Goal: Submit feedback/report problem

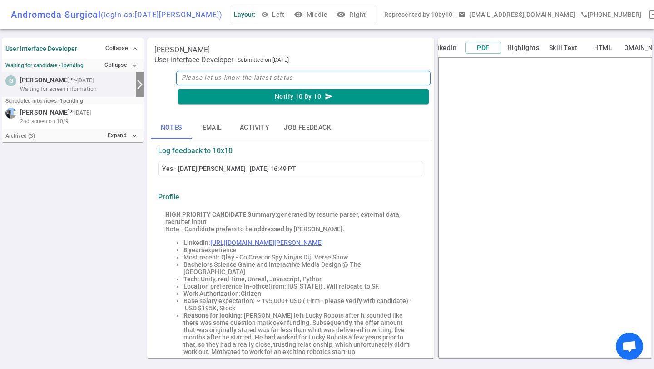
click at [225, 79] on textarea at bounding box center [303, 78] width 255 height 15
type textarea "N"
type textarea "No"
type textarea "No."
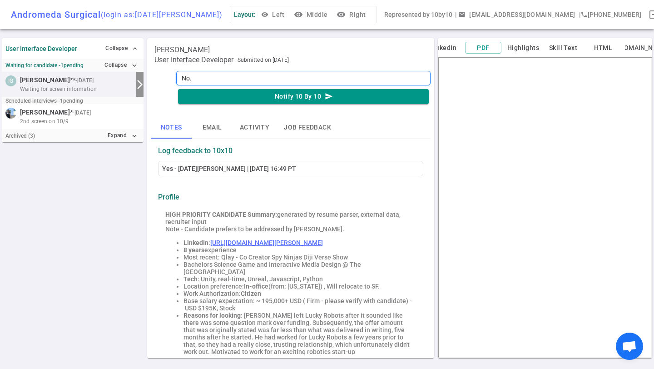
click at [265, 77] on textarea "No." at bounding box center [303, 78] width 255 height 15
click at [179, 79] on textarea "No." at bounding box center [303, 78] width 255 height 15
type textarea "SNo."
type textarea "SoNo."
type textarea "SofNo."
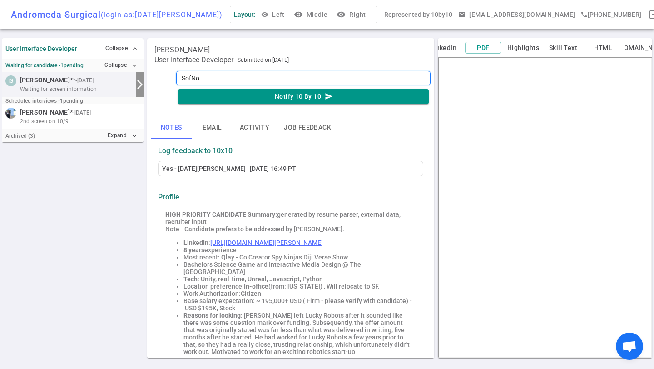
type textarea "SoftNo."
type textarea "Soft No."
click at [221, 78] on textarea "Soft No." at bounding box center [303, 78] width 255 height 15
type textarea "Soft No. O"
type textarea "Soft No."
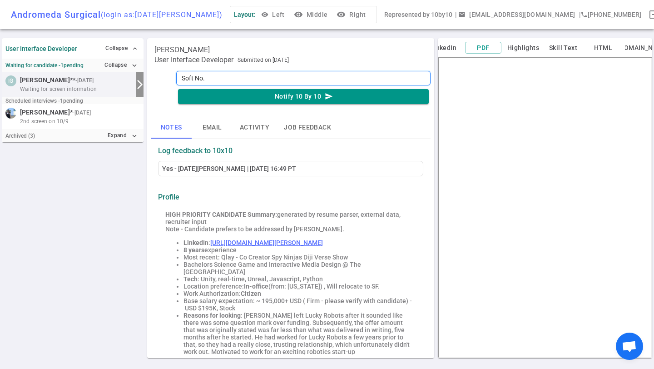
type textarea "Soft No. T"
type textarea "Soft No. Th"
type textarea "Soft No. Thi"
type textarea "Soft No. This"
type textarea "Soft No. Thiso"
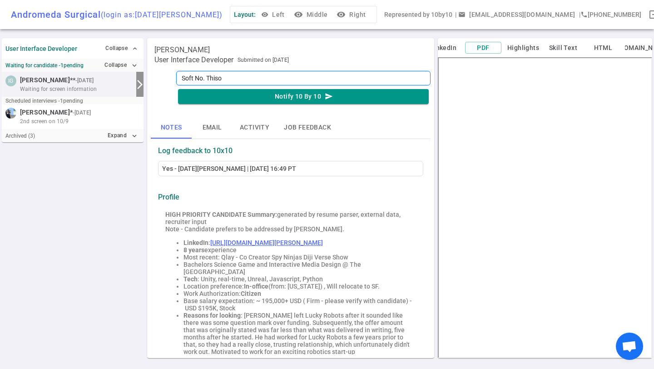
type textarea "Soft No. This"
type textarea "Soft No. This o"
type textarea "Soft No. This on"
type textarea "Soft No. This one"
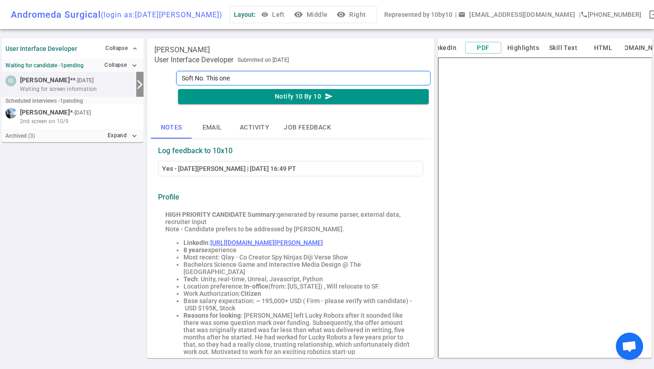
type textarea "Soft No. This one"
type textarea "Soft No. This one w"
type textarea "Soft No. This one wa"
type textarea "Soft No. This one was"
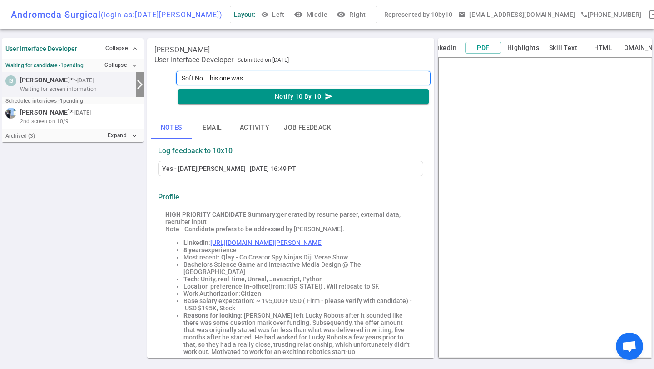
type textarea "Soft No. This one was t"
type textarea "Soft No. This one was to"
type textarea "Soft No. This one was tou"
type textarea "Soft No. This one was toug"
type textarea "Soft No. This one was tough"
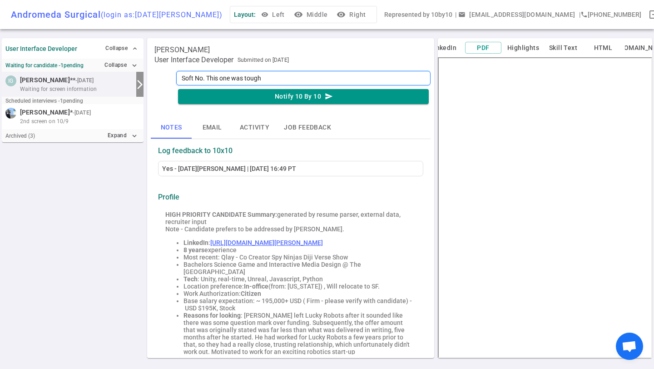
type textarea "Soft No. This one was tough"
type textarea "Soft No. This one was tough t"
type textarea "Soft No. This one was tough to"
type textarea "Soft No. This one was tough to d"
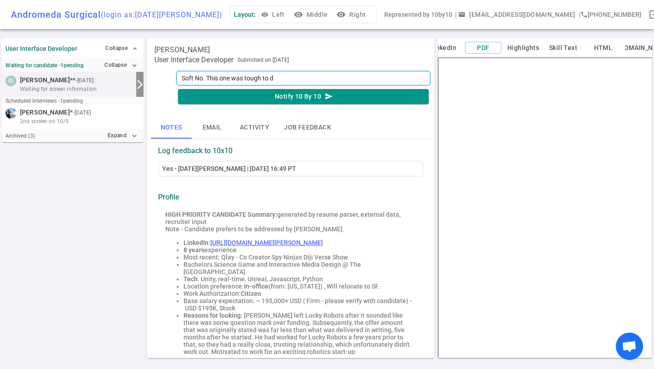
type textarea "Soft No. This one was tough to de"
type textarea "Soft No. This one was tough to dec"
type textarea "Soft No. This one was tough to deci"
type textarea "Soft No. This one was tough to decid"
type textarea "Soft No. This one was tough to decide"
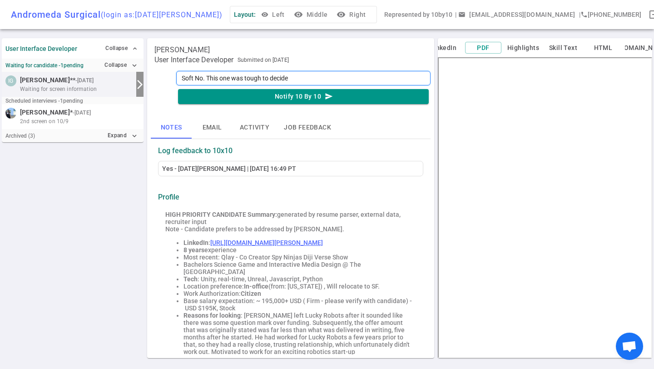
type textarea "Soft No. This one was tough to decide."
type textarea "Soft No. This one was tough to decide. H"
type textarea "Soft No. This one was tough to decide. He"
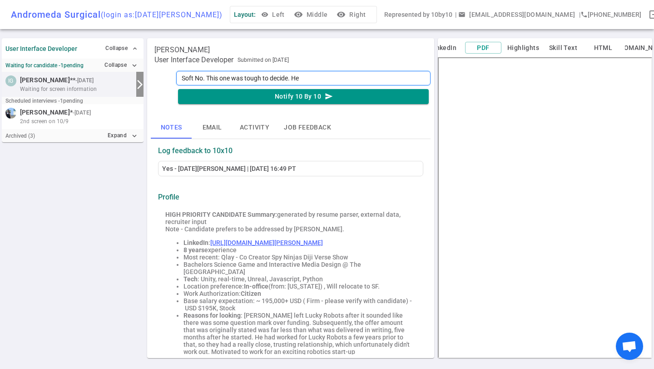
type textarea "Soft No. This one was tough to decide. He h"
type textarea "Soft No. This one was tough to decide. He ha"
type textarea "Soft No. This one was tough to decide. He has"
type textarea "Soft No. This one was tough to decide. He has r"
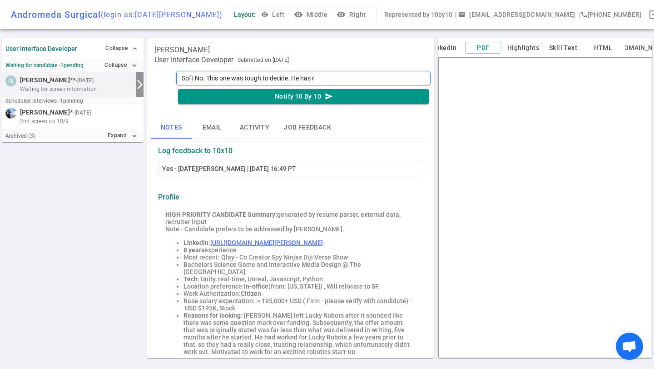
type textarea "Soft No. This one was tough to decide. He has re"
type textarea "Soft No. This one was tough to decide. He has rea"
type textarea "Soft No. This one was tough to decide. He has real"
type textarea "Soft No. This one was tough to decide. He has reall"
type textarea "Soft No. This one was tough to decide. He has really"
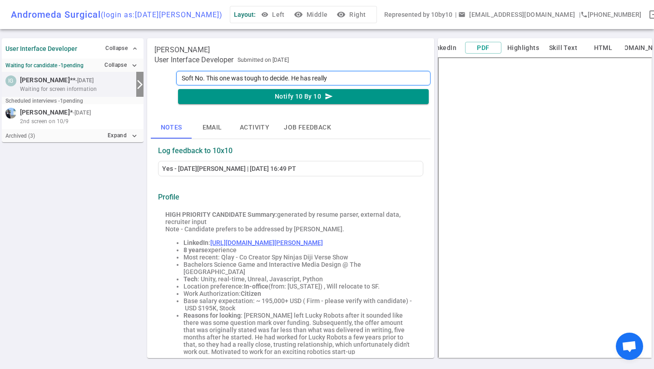
type textarea "Soft No. This one was tough to decide. He has really"
type textarea "Soft No. This one was tough to decide. He has really g"
type textarea "Soft No. This one was tough to decide. He has really go"
type textarea "Soft No. This one was tough to decide. He has really goo"
type textarea "Soft No. This one was tough to decide. He has really good"
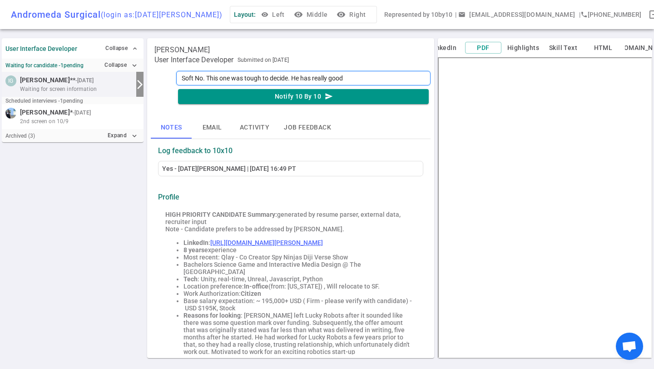
type textarea "Soft No. This one was tough to decide. He has really good"
type textarea "Soft No. This one was tough to decide. He has really good b"
type textarea "Soft No. This one was tough to decide. He has really good ba"
type textarea "Soft No. This one was tough to decide. He has really good bac"
type textarea "Soft No. This one was tough to decide. He has really good back"
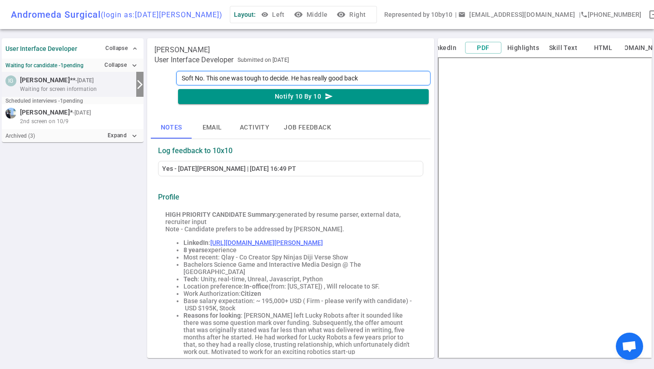
type textarea "Soft No. This one was tough to decide. He has really good backg"
type textarea "Soft No. This one was tough to decide. He has really good backgr"
type textarea "Soft No. This one was tough to decide. He has really good backgro"
type textarea "Soft No. This one was tough to decide. He has really good backgrou"
type textarea "Soft No. This one was tough to decide. He has really good backgroun"
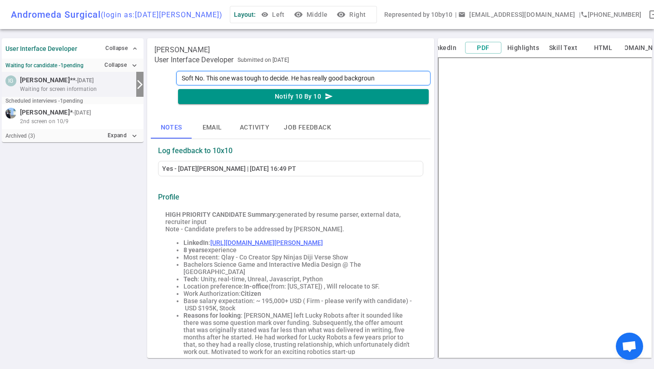
type textarea "Soft No. This one was tough to decide. He has really good background"
type textarea "Soft No. This one was tough to decide. He has really good background a"
type textarea "Soft No. This one was tough to decide. He has really good background as"
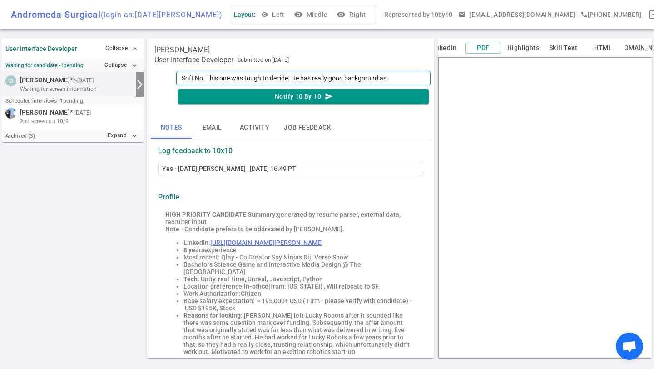
type textarea "Soft No. This one was tough to decide. He has really good background as a"
type textarea "Soft No. This one was tough to decide. He has really good background as an"
type textarea "Soft No. This one was tough to decide. He has really good background as an a"
type textarea "Soft No. This one was tough to decide. He has really good background as an ar"
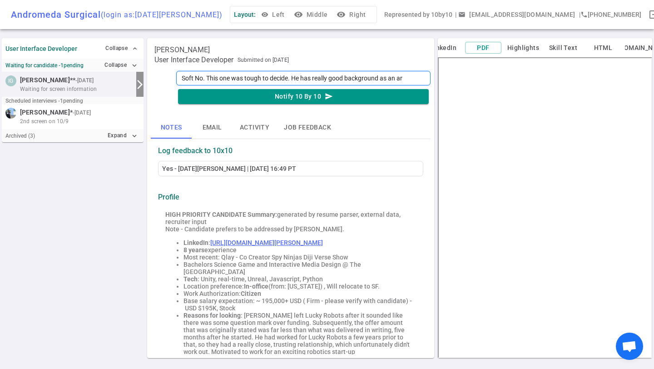
type textarea "Soft No. This one was tough to decide. He has really good background as an art"
type textarea "Soft No. This one was tough to decide. He has really good background as an arti"
type textarea "Soft No. This one was tough to decide. He has really good background as an [PER…"
type textarea "Soft No. This one was tough to decide. He has really good background as an arti…"
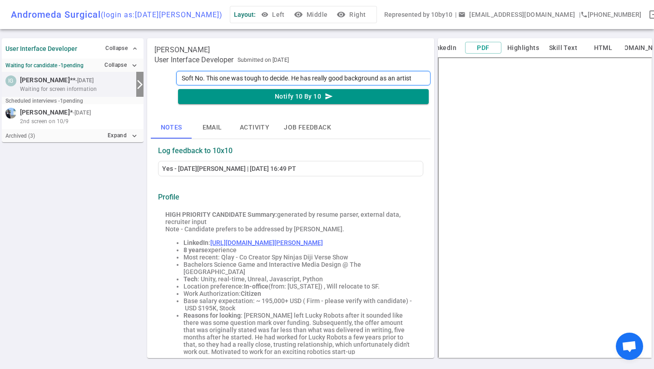
type textarea "Soft No. This one was tough to decide. He has really good background as an arti…"
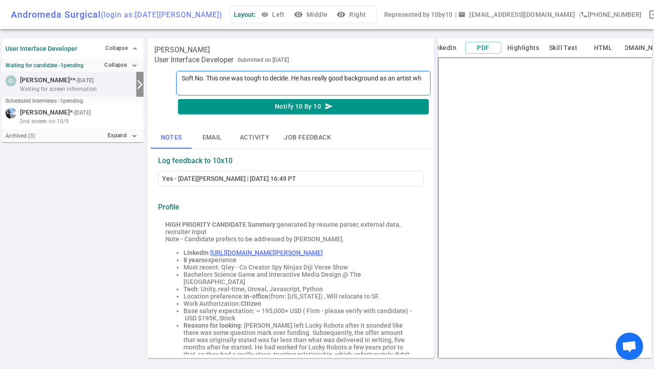
type textarea "Soft No. This one was tough to decide. He has really good background as an arti…"
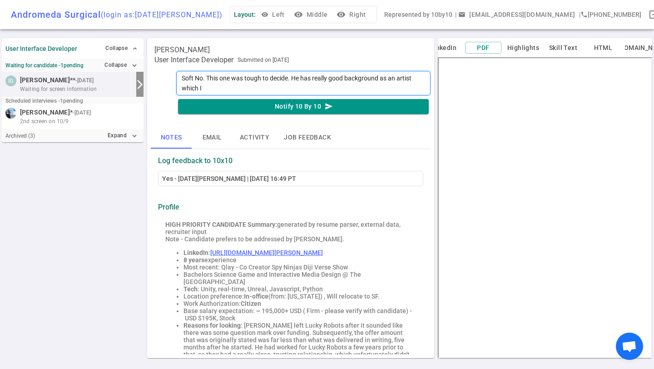
type textarea "Soft No. This one was tough to decide. He has really good background as an arti…"
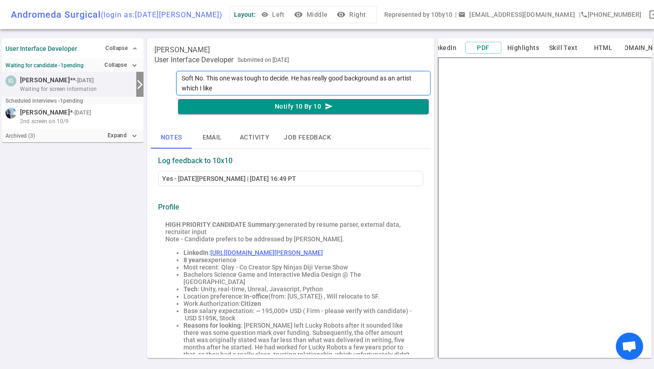
type textarea "Soft No. This one was tough to decide. He has really good background as an arti…"
click at [302, 79] on textarea "Soft No. This one was tough to decide. He has really good background as an arti…" at bounding box center [303, 83] width 255 height 25
click at [311, 89] on textarea "Soft No. This one was tough to decide. On paper he has really good background a…" at bounding box center [303, 83] width 255 height 25
click at [379, 89] on textarea "Soft No. This one was tough to decide. On paper he has really good background a…" at bounding box center [303, 83] width 255 height 25
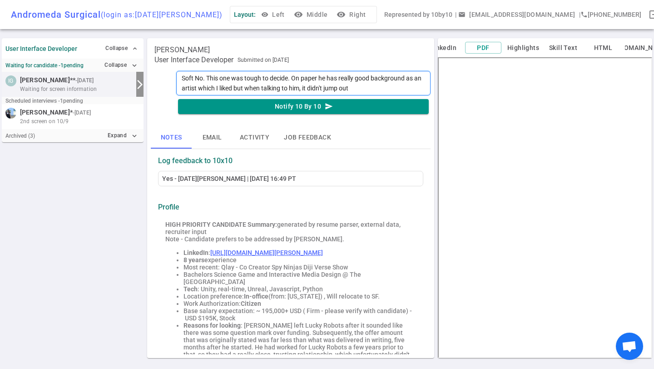
click at [379, 87] on textarea "Soft No. This one was tough to decide. On paper he has really good background a…" at bounding box center [303, 83] width 255 height 25
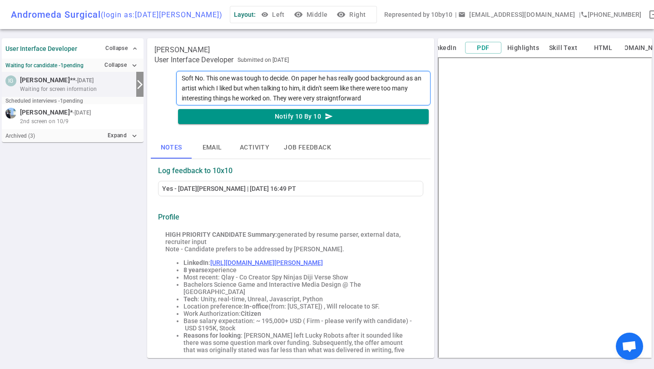
click at [198, 79] on textarea "Soft No. This one was tough to decide. On paper he has really good background a…" at bounding box center [303, 88] width 255 height 35
click at [374, 96] on textarea "Soft Yes. This one was tough to decide. On paper he has really good background …" at bounding box center [303, 88] width 255 height 35
click at [361, 98] on textarea "Soft Yes. This one was tough to decide. On paper he has really good background …" at bounding box center [303, 88] width 255 height 35
click at [395, 100] on textarea "Soft Yes. This one was tough to decide. On paper he has really good background …" at bounding box center [303, 88] width 255 height 35
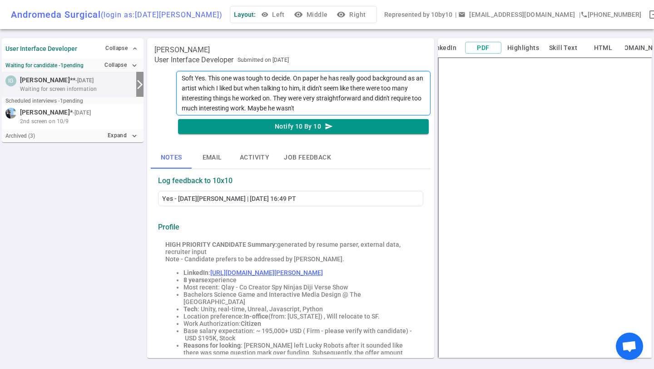
drag, startPoint x: 343, startPoint y: 108, endPoint x: 350, endPoint y: 107, distance: 6.9
click at [350, 107] on textarea "Soft Yes. This one was tough to decide. On paper he has really good background …" at bounding box center [303, 93] width 255 height 45
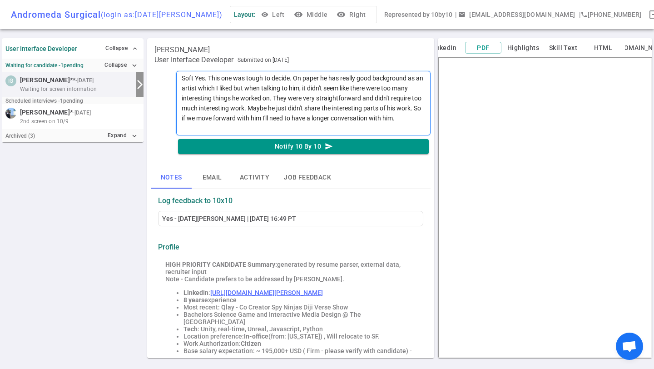
click at [197, 76] on textarea "Soft Yes. This one was tough to decide. On paper he has really good background …" at bounding box center [303, 103] width 255 height 65
click at [222, 130] on textarea "Soft No. This one was tough to decide. On paper he has really good background a…" at bounding box center [303, 103] width 255 height 65
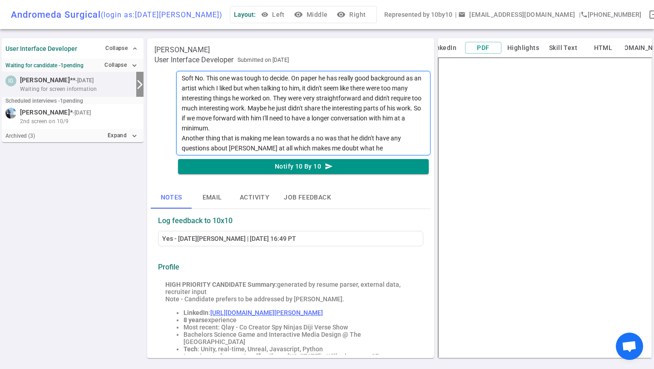
click at [389, 149] on textarea "Soft No. This one was tough to decide. On paper he has really good background a…" at bounding box center [303, 113] width 255 height 85
click at [393, 149] on textarea "Soft No. This one was tough to decide. On paper he has really good background a…" at bounding box center [303, 113] width 255 height 85
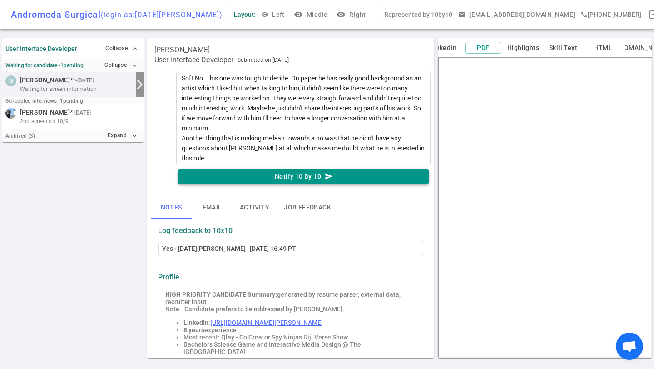
click at [310, 180] on button "Notify 10 By 10 send" at bounding box center [303, 176] width 251 height 15
